Goal: Task Accomplishment & Management: Complete application form

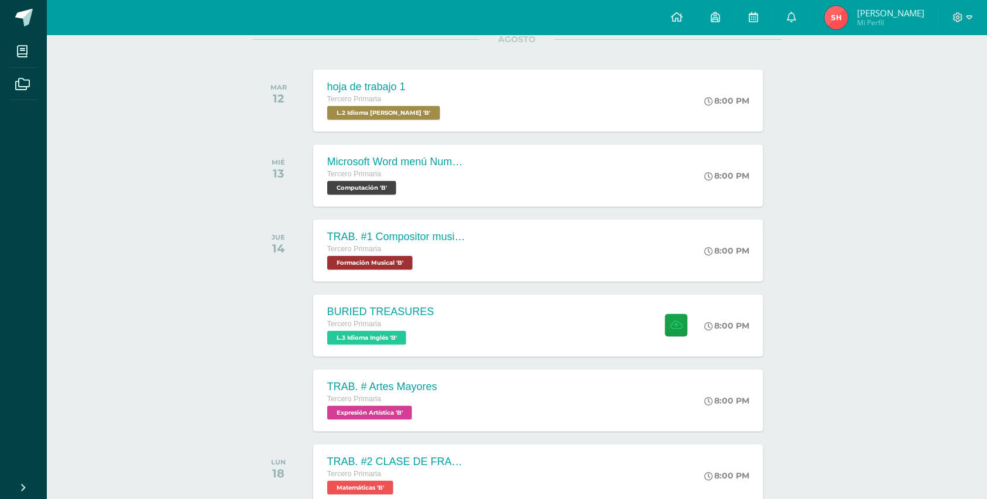
scroll to position [162, 0]
click at [366, 341] on span "L.3 Idioma Inglés 'B'" at bounding box center [365, 337] width 80 height 14
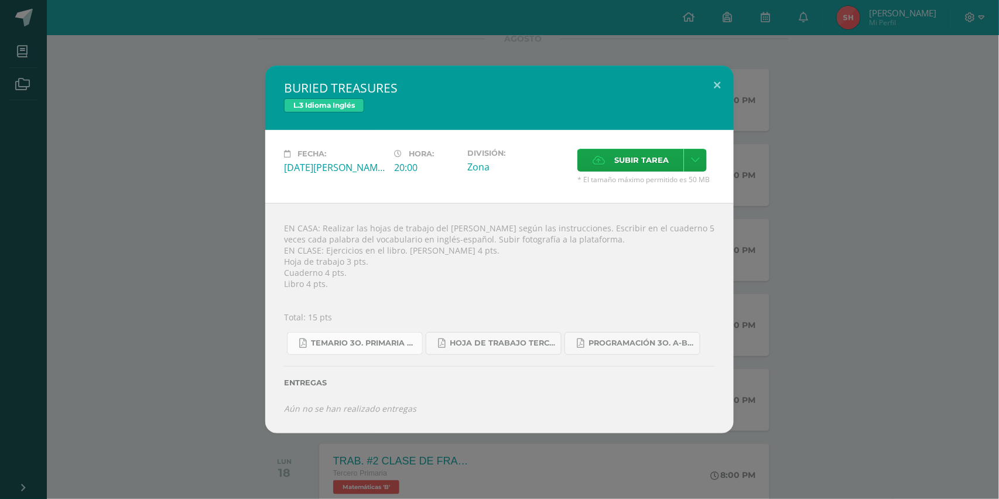
click at [366, 341] on span "Temario 3o. primaria 4-2025.pdf" at bounding box center [363, 342] width 105 height 9
click at [531, 346] on span "Hoja de trabajo TERCERO1.pdf" at bounding box center [502, 342] width 105 height 9
click at [621, 341] on span "Programación 3o. A-B Inglés.pdf" at bounding box center [641, 342] width 105 height 9
click at [305, 381] on label "Entregas" at bounding box center [499, 382] width 431 height 9
click at [645, 160] on span "Subir tarea" at bounding box center [641, 160] width 54 height 22
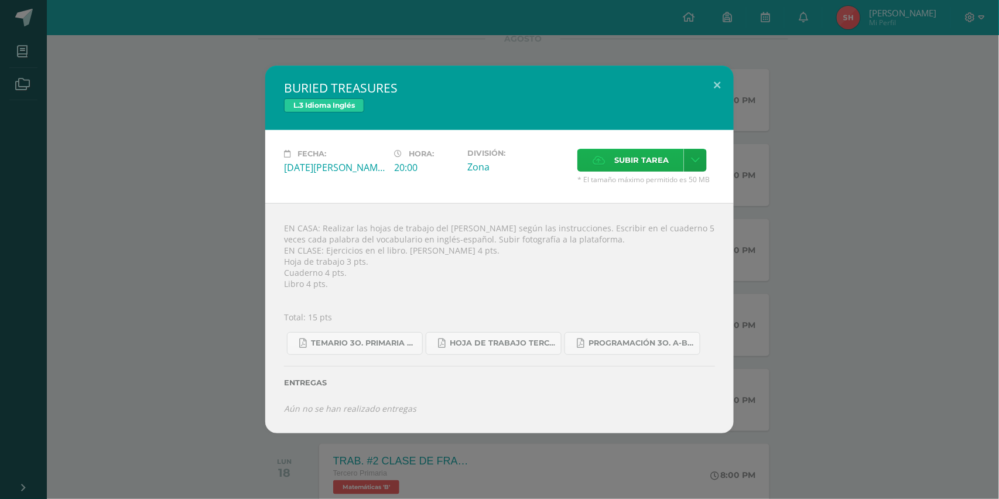
click at [0, 0] on input "Subir tarea" at bounding box center [0, 0] width 0 height 0
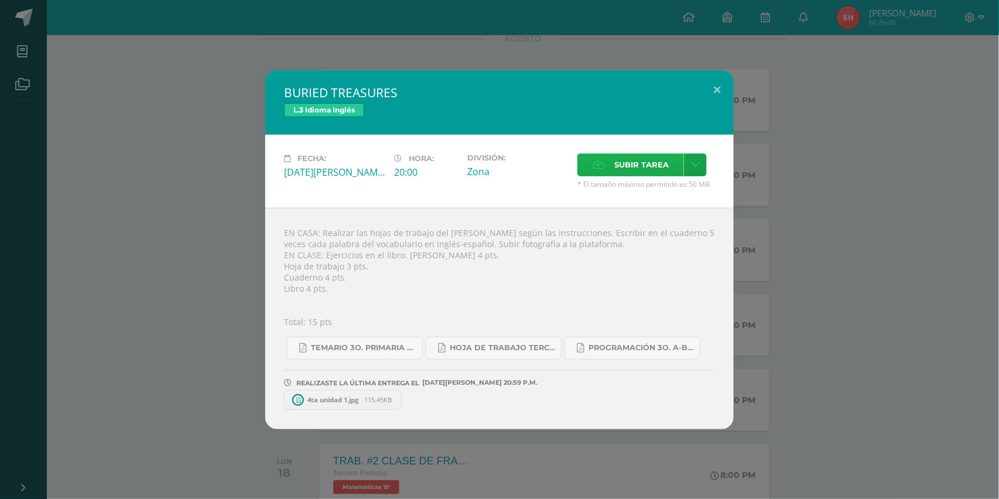
click at [640, 164] on span "Subir tarea" at bounding box center [641, 165] width 54 height 22
click at [0, 0] on input "Subir tarea" at bounding box center [0, 0] width 0 height 0
click at [603, 172] on label "Subir tarea" at bounding box center [630, 164] width 107 height 23
click at [0, 0] on input "Subir tarea" at bounding box center [0, 0] width 0 height 0
click at [623, 162] on span "Subir tarea" at bounding box center [641, 165] width 54 height 22
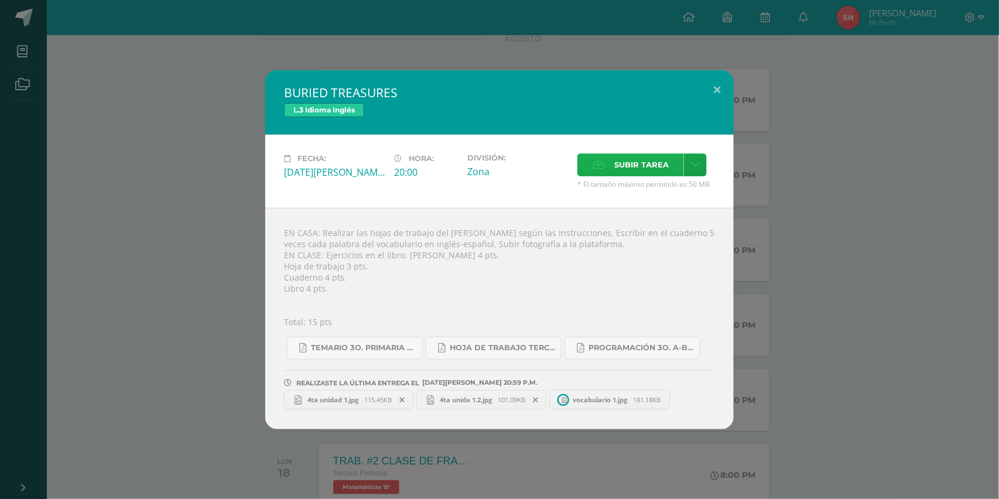
click at [0, 0] on input "Subir tarea" at bounding box center [0, 0] width 0 height 0
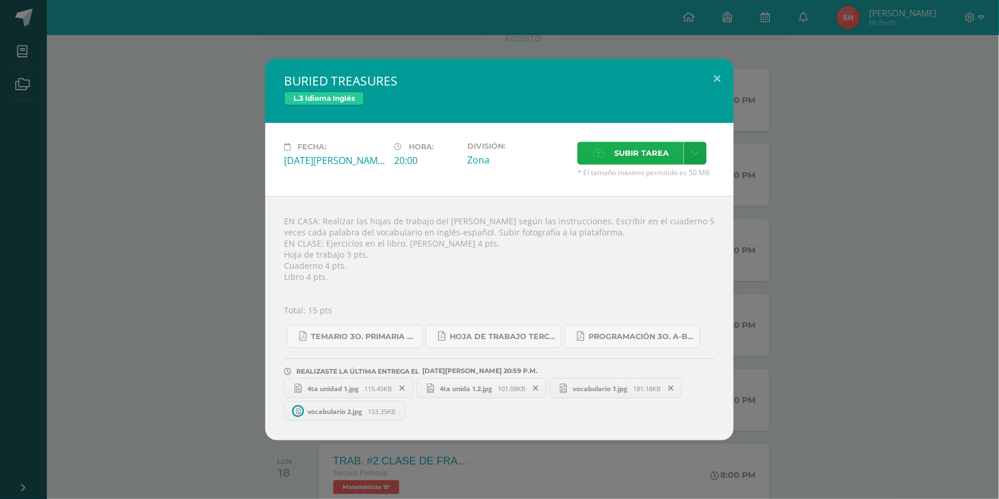
click at [654, 155] on span "Subir tarea" at bounding box center [641, 153] width 54 height 22
click at [0, 0] on input "Subir tarea" at bounding box center [0, 0] width 0 height 0
click at [650, 153] on span "Subir tarea" at bounding box center [641, 153] width 54 height 22
click at [0, 0] on input "Subir tarea" at bounding box center [0, 0] width 0 height 0
click at [378, 387] on span "115.45KB" at bounding box center [379, 388] width 28 height 9
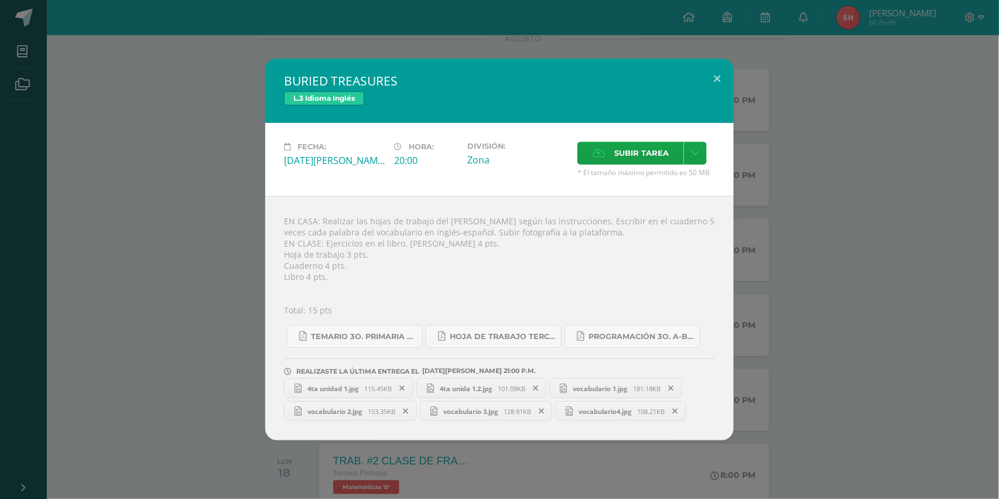
click at [481, 384] on span "4ta unida 1.2.jpg" at bounding box center [466, 388] width 64 height 9
click at [607, 384] on span "vocabulario 1.jpg" at bounding box center [600, 388] width 66 height 9
click at [368, 407] on span "vocabulario 2.jpg" at bounding box center [335, 411] width 66 height 9
click at [481, 413] on span "vocabulario 3.jpg" at bounding box center [470, 411] width 66 height 9
click at [593, 411] on span "vocabulario4.jpg" at bounding box center [605, 411] width 64 height 9
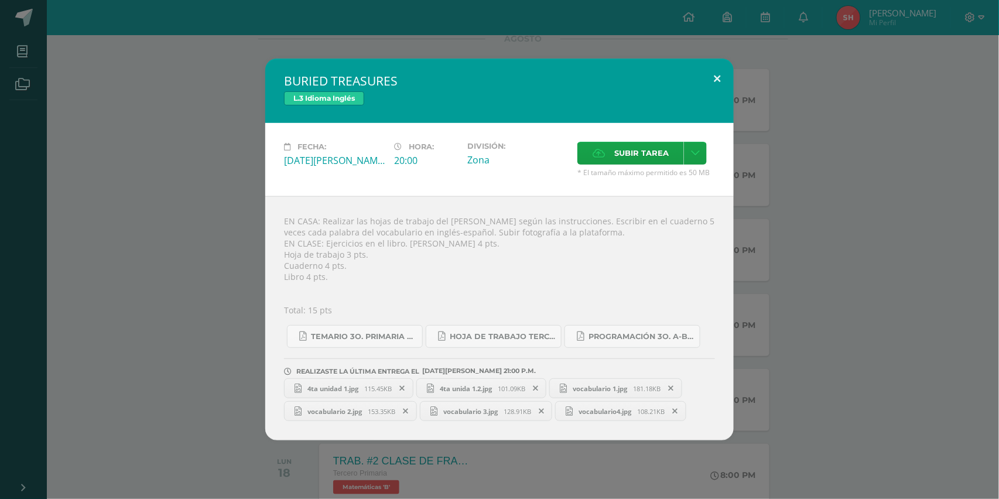
click at [715, 77] on button at bounding box center [716, 79] width 33 height 40
